Goal: Use online tool/utility: Utilize a website feature to perform a specific function

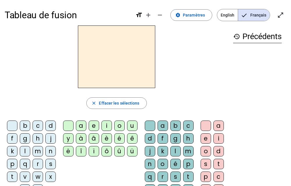
scroll to position [29, 0]
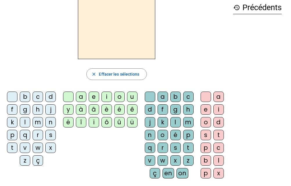
click at [37, 134] on div "r" at bounding box center [38, 135] width 10 height 10
click at [92, 96] on div "e" at bounding box center [94, 97] width 10 height 10
click at [66, 112] on div "y" at bounding box center [68, 110] width 10 height 10
click at [50, 120] on div "n" at bounding box center [50, 122] width 10 height 10
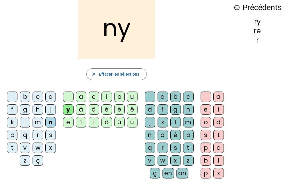
click at [38, 98] on div "c" at bounding box center [38, 97] width 10 height 10
click at [49, 135] on div "s" at bounding box center [50, 135] width 10 height 10
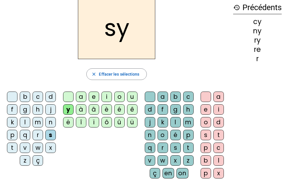
click at [131, 99] on div "u" at bounding box center [132, 97] width 10 height 10
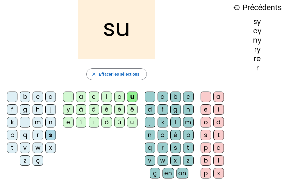
click at [26, 148] on div "v" at bounding box center [25, 148] width 10 height 10
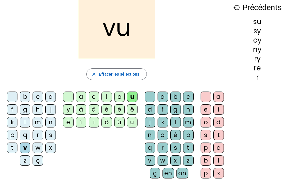
click at [51, 94] on div "d" at bounding box center [50, 97] width 10 height 10
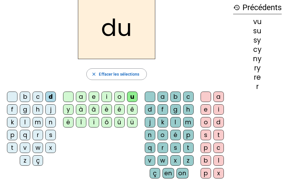
click at [10, 146] on div "t" at bounding box center [12, 148] width 10 height 10
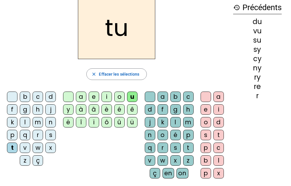
click at [91, 96] on div "e" at bounding box center [94, 97] width 10 height 10
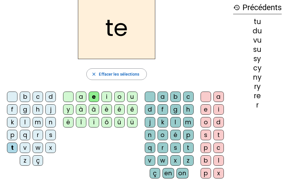
click at [49, 109] on div "j" at bounding box center [50, 110] width 10 height 10
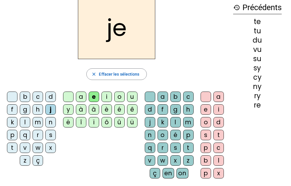
click at [37, 121] on div "m" at bounding box center [38, 122] width 10 height 10
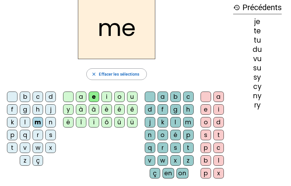
click at [80, 96] on div "a" at bounding box center [81, 97] width 10 height 10
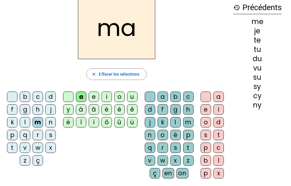
click at [51, 135] on div "s" at bounding box center [50, 135] width 10 height 10
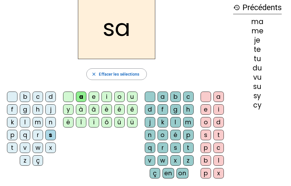
click at [184, 98] on div "c" at bounding box center [188, 97] width 10 height 10
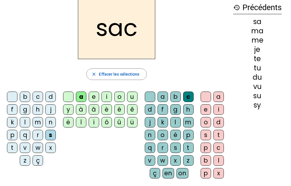
click at [24, 122] on div "l" at bounding box center [25, 122] width 10 height 10
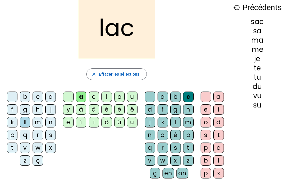
click at [14, 145] on div "t" at bounding box center [12, 148] width 10 height 10
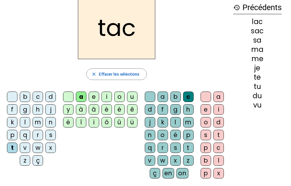
click at [105, 94] on div "i" at bounding box center [106, 97] width 10 height 10
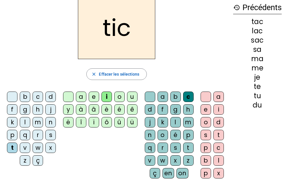
click at [12, 134] on div "p" at bounding box center [12, 135] width 10 height 10
